Goal: Task Accomplishment & Management: Manage account settings

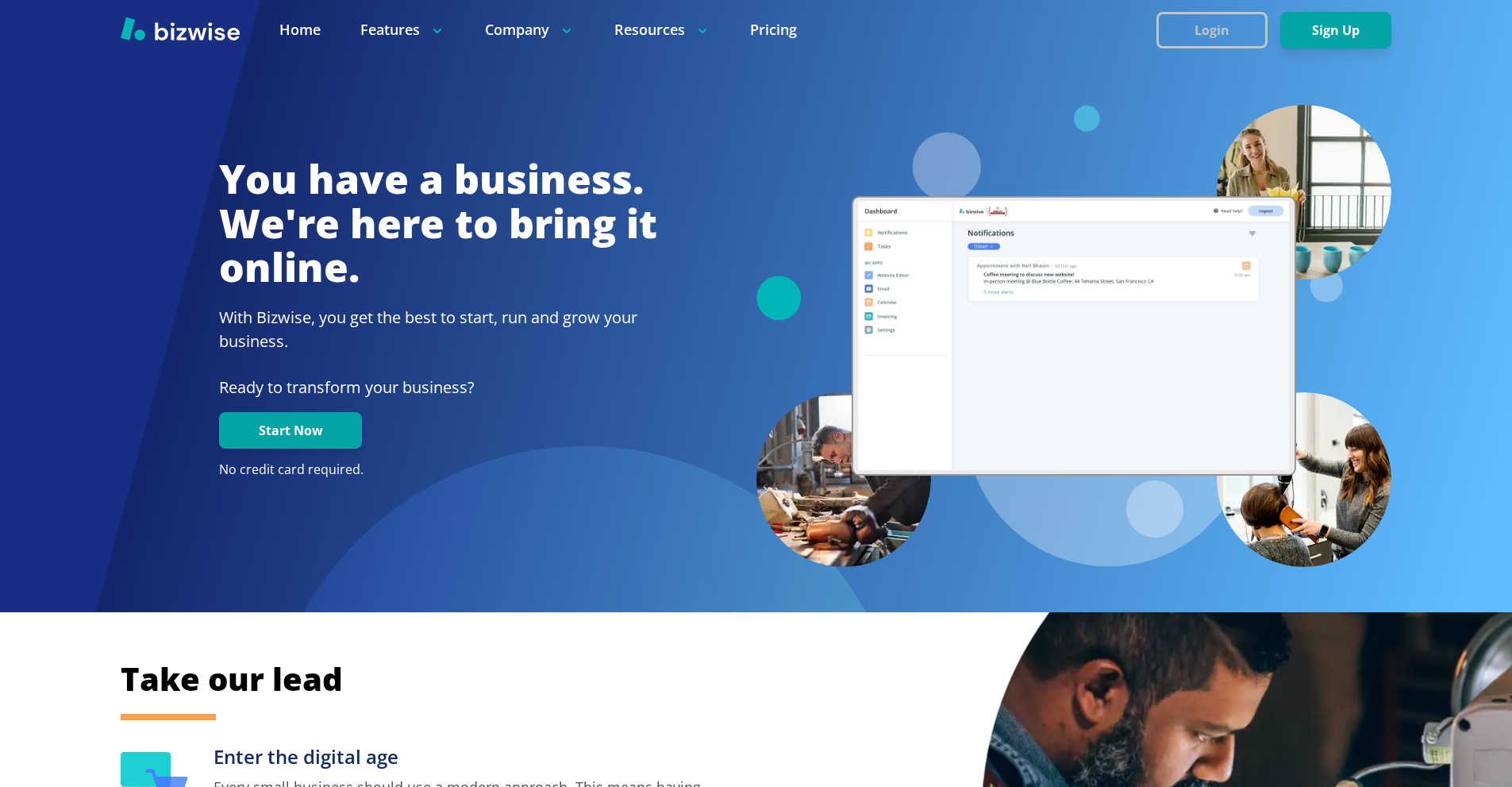
click at [1209, 31] on button "Login" at bounding box center [1212, 30] width 111 height 37
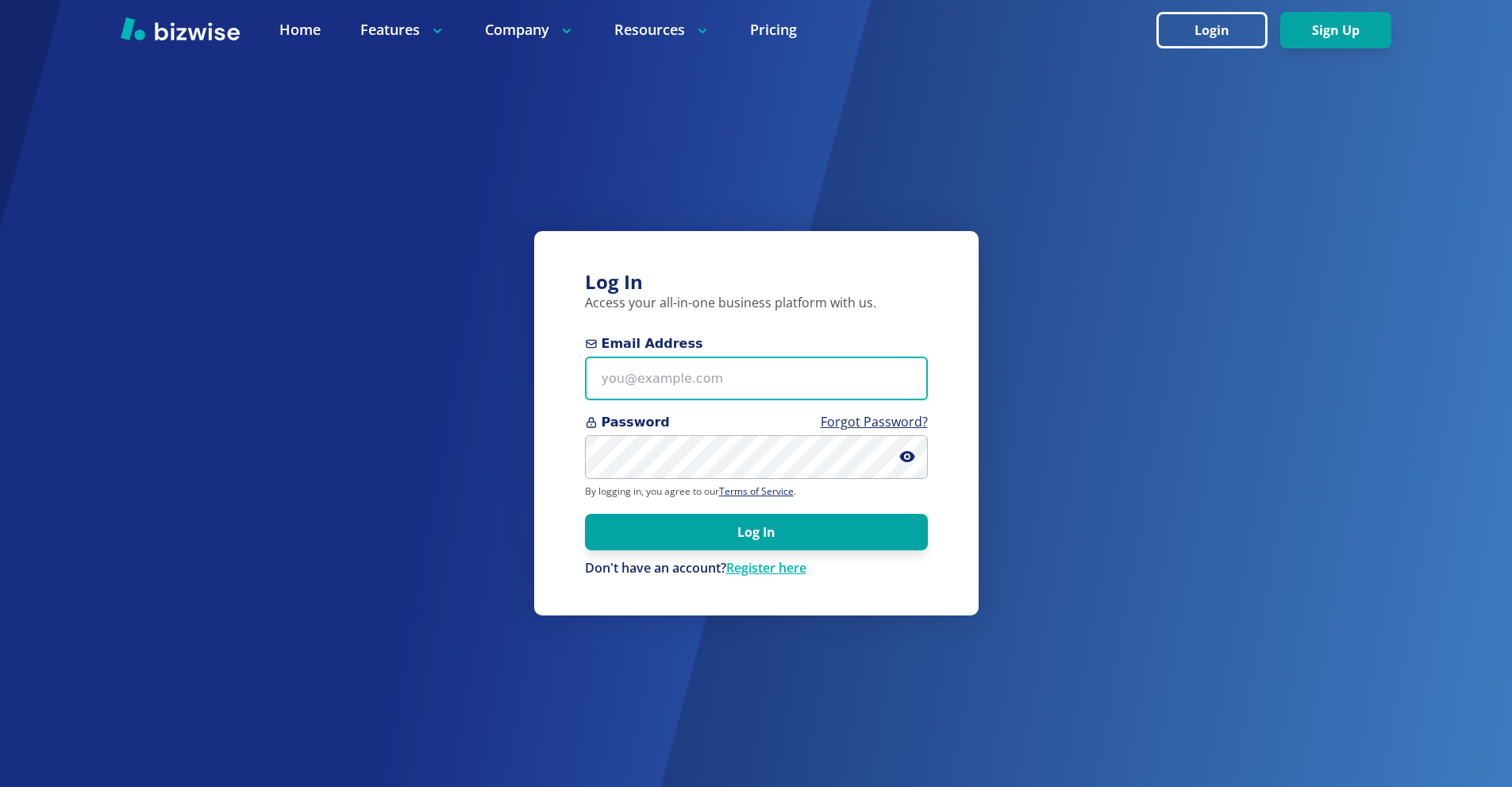
click at [734, 367] on input "Email Address" at bounding box center [756, 378] width 343 height 44
paste input "[EMAIL_ADDRESS][DOMAIN_NAME]"
type input "[EMAIL_ADDRESS][DOMAIN_NAME]"
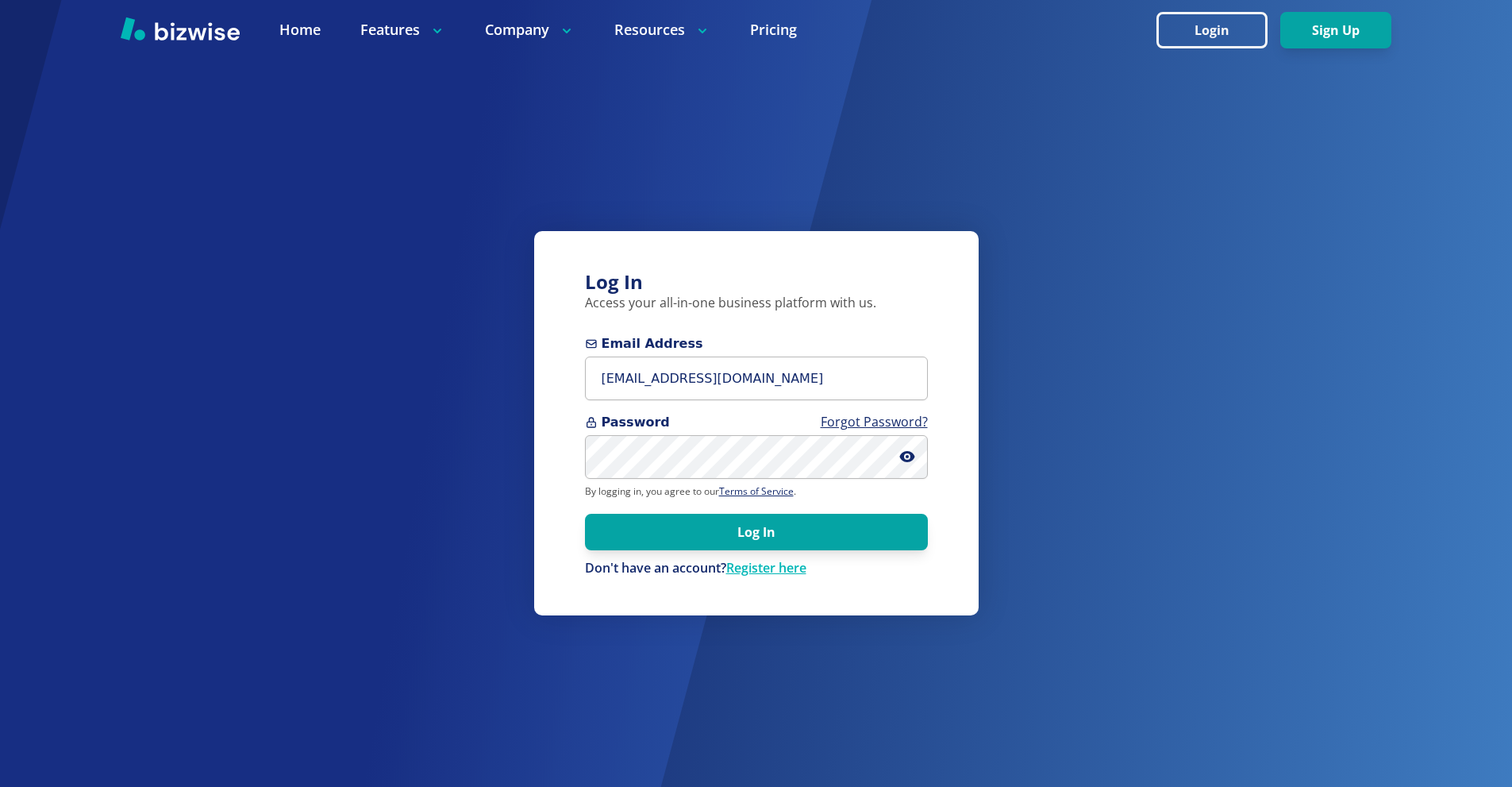
click at [744, 512] on form "Email Address [EMAIL_ADDRESS][DOMAIN_NAME] Password Forgot Password? By logging…" at bounding box center [756, 455] width 343 height 243
click at [754, 523] on button "Log In" at bounding box center [756, 532] width 343 height 37
